Goal: Information Seeking & Learning: Find specific fact

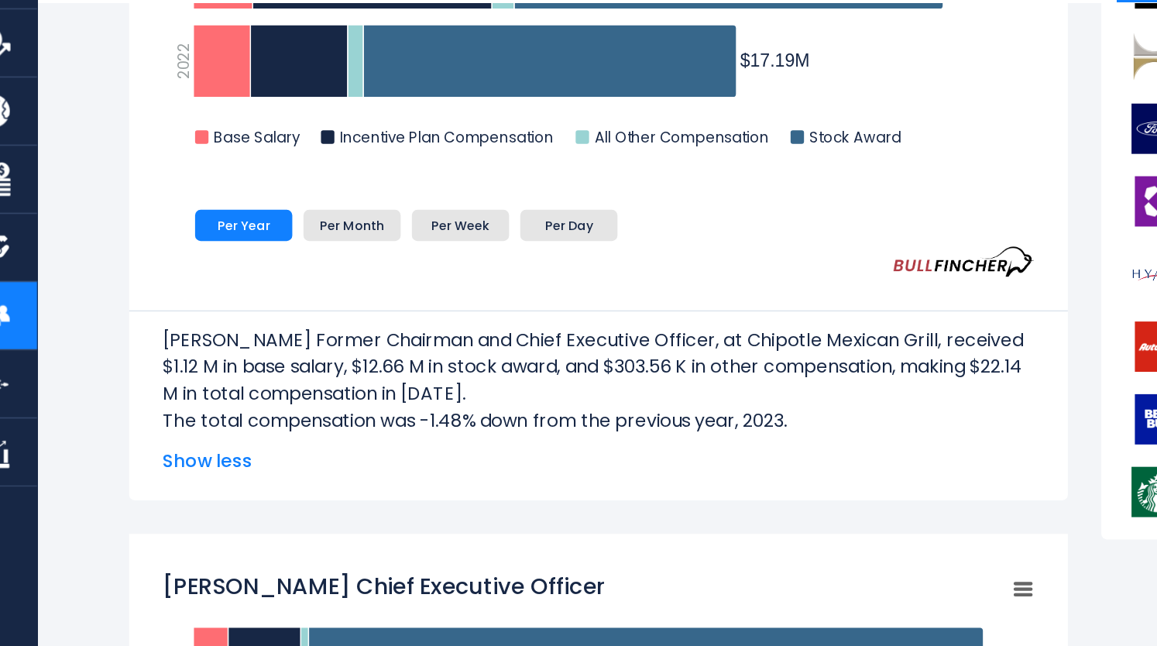
scroll to position [595, 0]
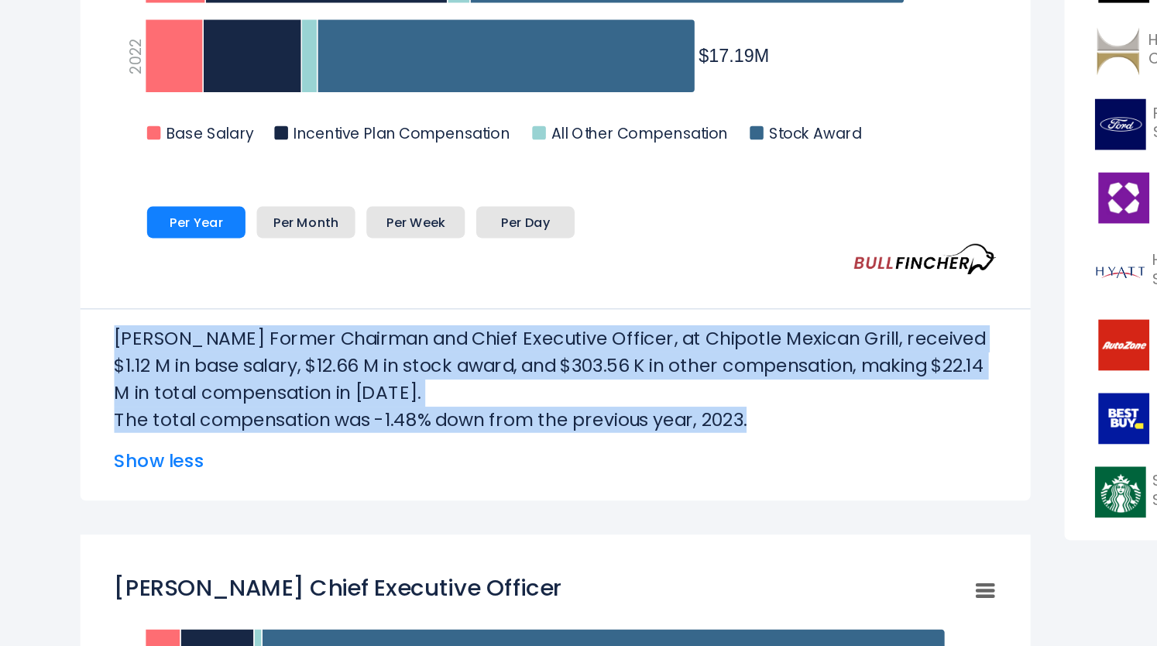
drag, startPoint x: 152, startPoint y: 352, endPoint x: 642, endPoint y: 407, distance: 493.4
click at [642, 407] on div "[PERSON_NAME] Former Chairman and Chief Executive Officer, at Chipotle Mexican …" at bounding box center [451, 376] width 604 height 85
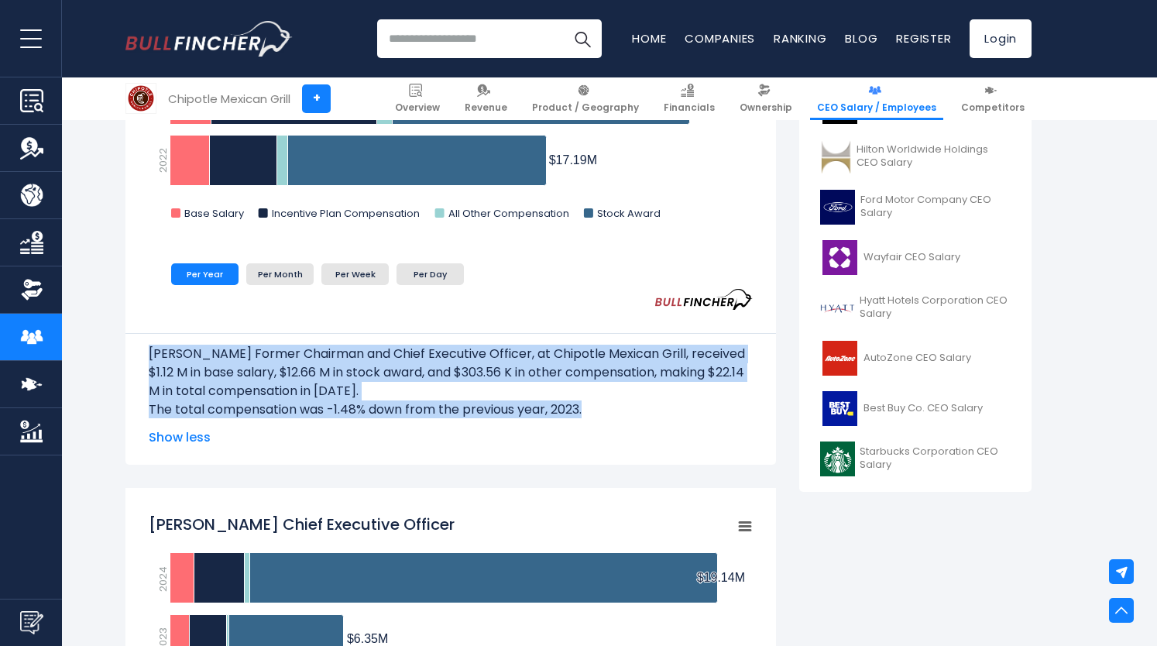
copy div "[PERSON_NAME] Former Chairman and Chief Executive Officer, at Chipotle Mexican …"
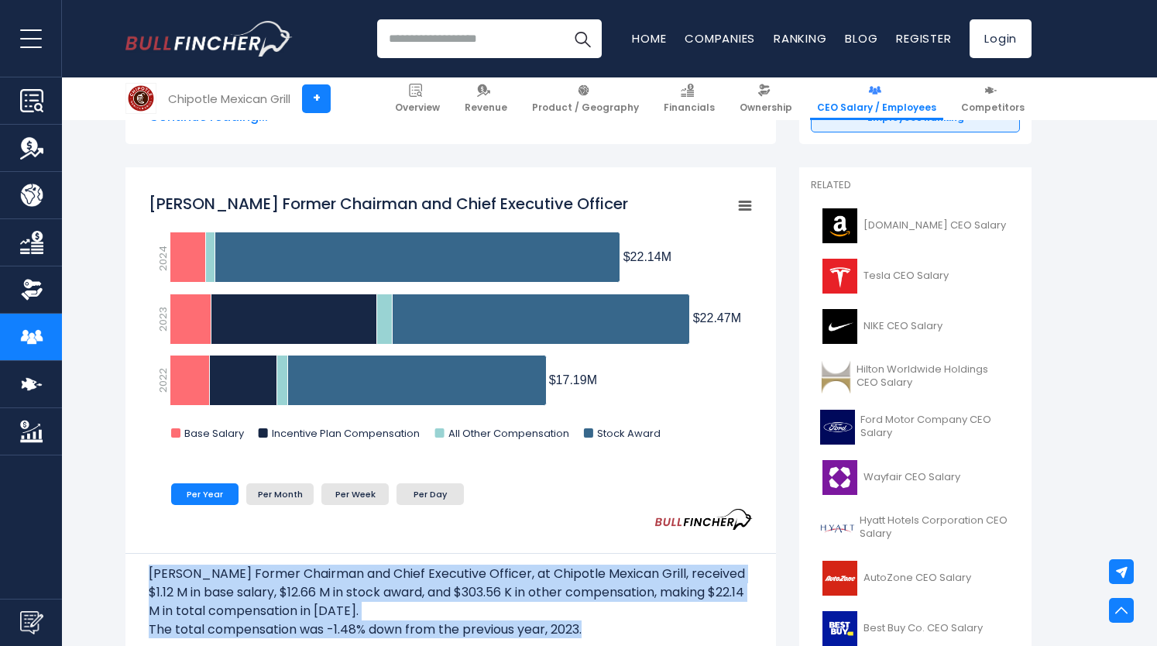
scroll to position [370, 0]
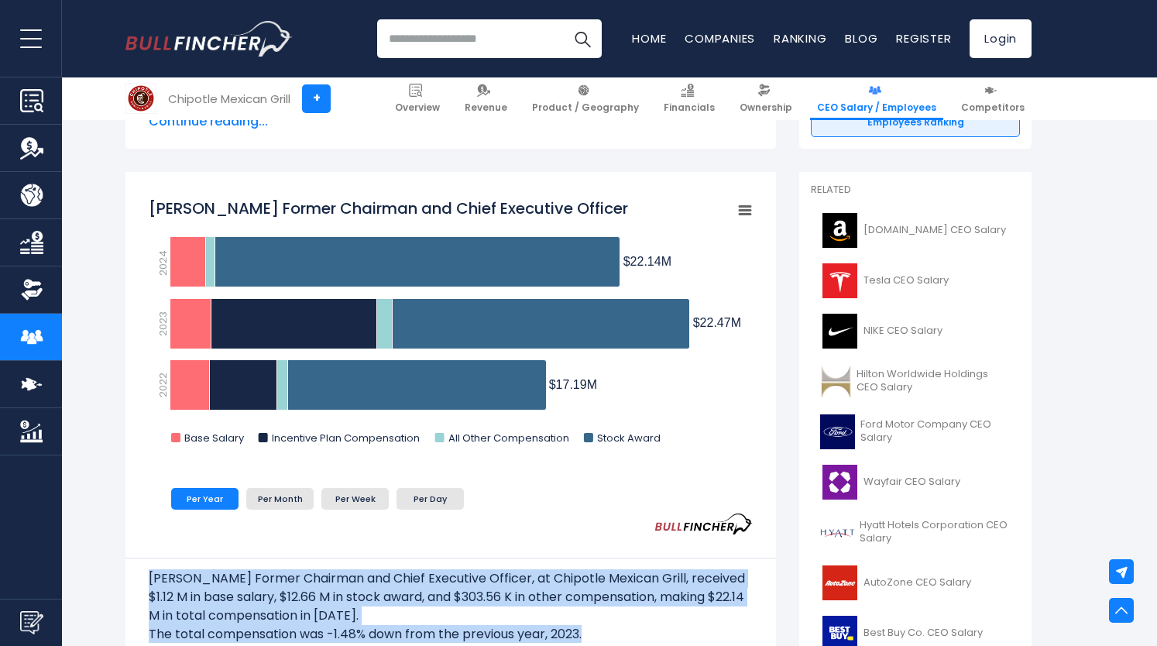
click at [740, 214] on icon "Brian Niccol Former Chairman and Chief Executive Officer" at bounding box center [745, 211] width 11 height 8
click at [744, 211] on div "View Fullscreen Print chart Download PNG Image Download JPEG Image" at bounding box center [692, 282] width 169 height 167
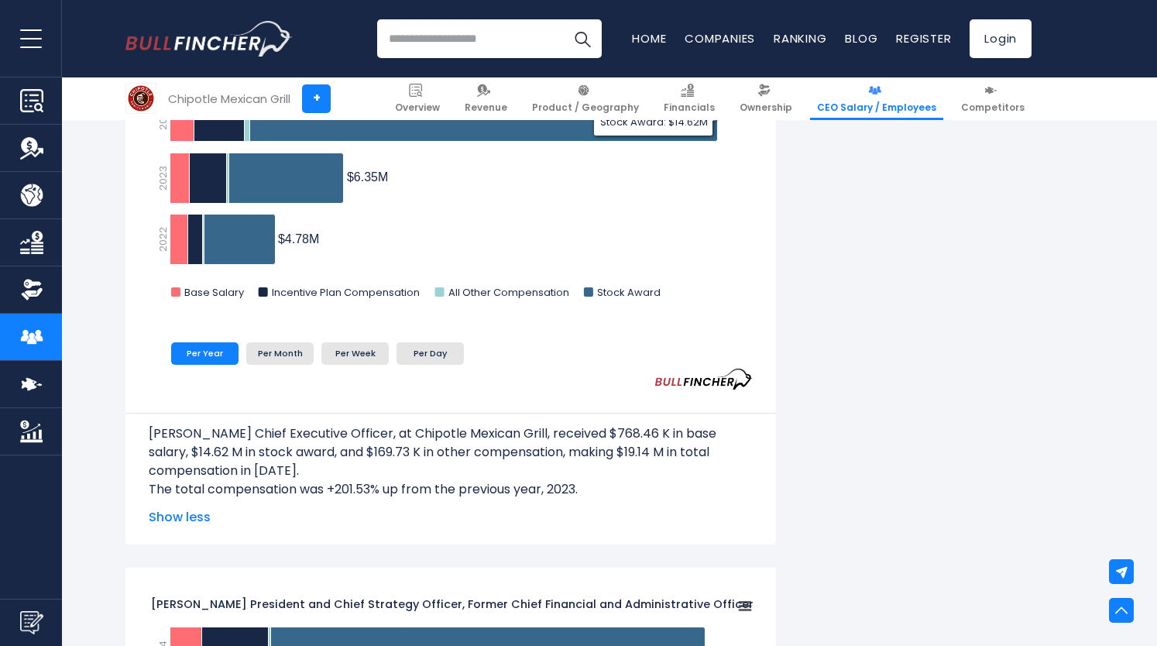
scroll to position [1060, 0]
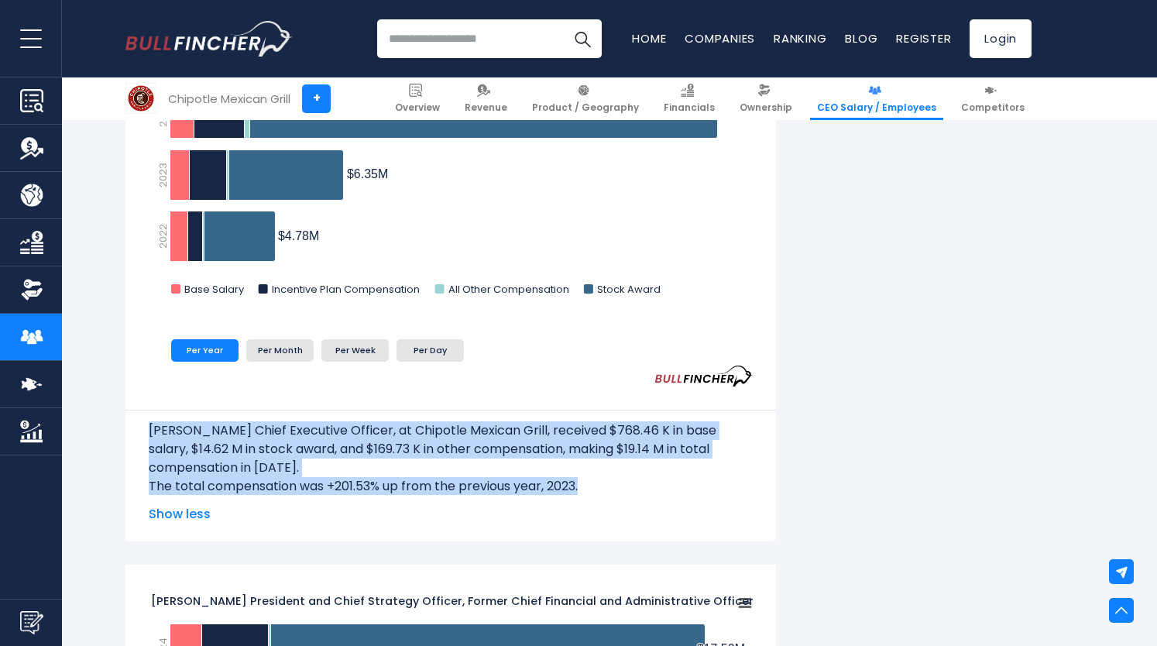
drag, startPoint x: 592, startPoint y: 490, endPoint x: 122, endPoint y: 434, distance: 472.8
copy div "[PERSON_NAME] Chief Executive Officer, at Chipotle Mexican Grill, received $768…"
